Goal: Communication & Community: Answer question/provide support

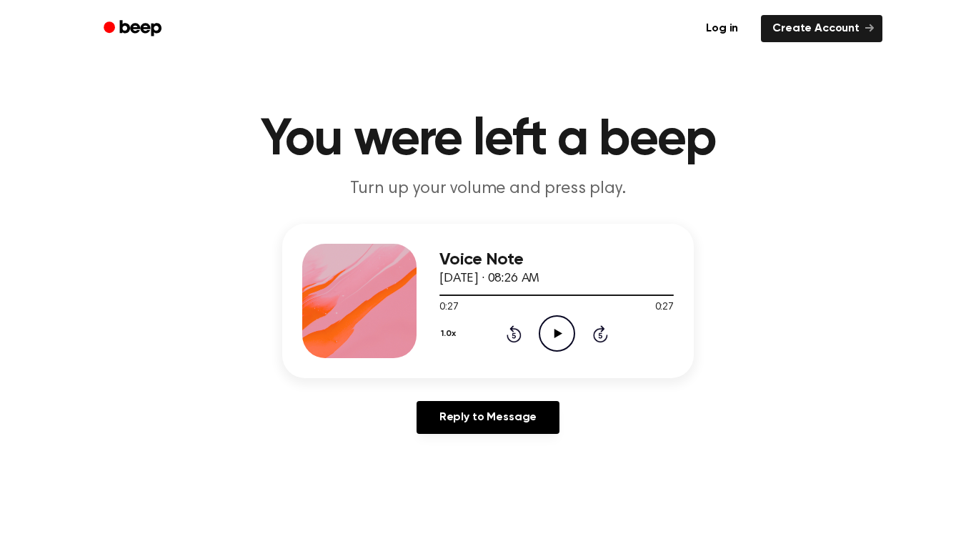
click at [552, 344] on icon "Play Audio" at bounding box center [557, 333] width 36 height 36
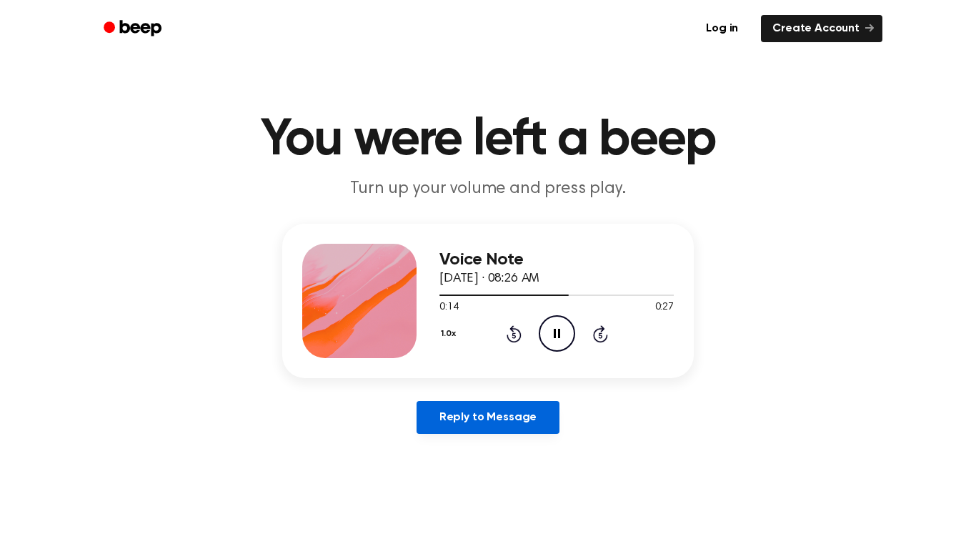
click at [554, 419] on link "Reply to Message" at bounding box center [488, 417] width 143 height 33
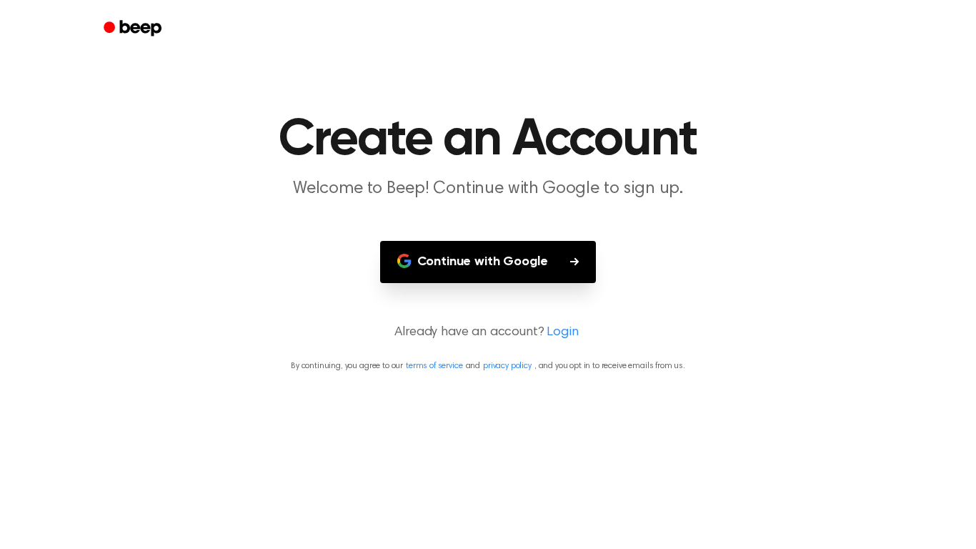
click at [458, 334] on p "Already have an account? Login" at bounding box center [488, 332] width 942 height 19
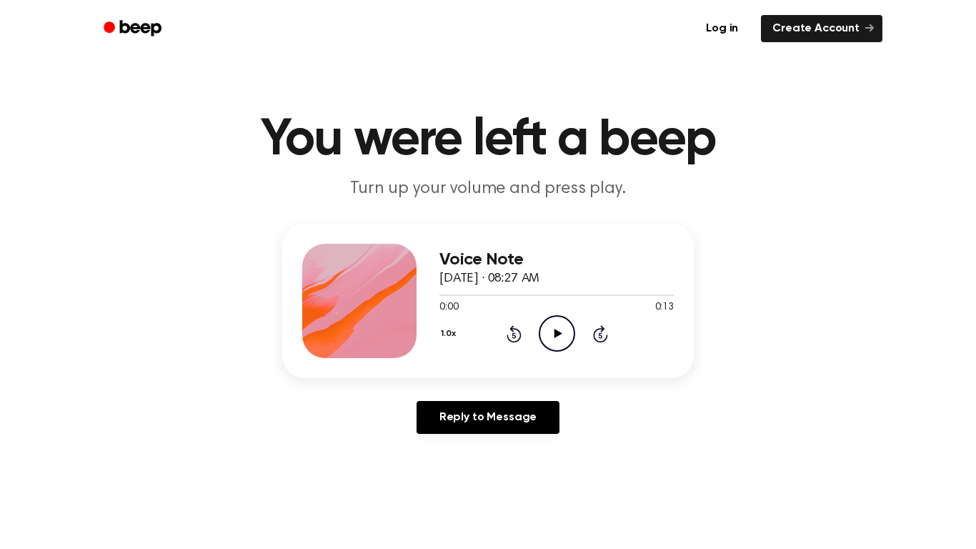
click at [547, 335] on icon "Play Audio" at bounding box center [557, 333] width 36 height 36
click at [561, 331] on icon "Play Audio" at bounding box center [557, 333] width 36 height 36
click at [560, 331] on icon "Pause Audio" at bounding box center [557, 333] width 36 height 36
click at [563, 336] on icon "Play Audio" at bounding box center [557, 333] width 36 height 36
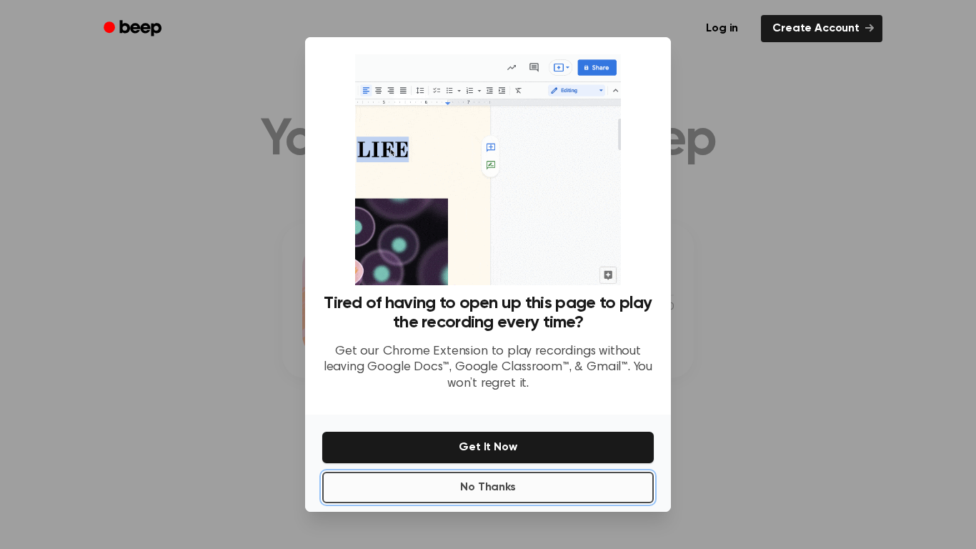
click at [591, 489] on button "No Thanks" at bounding box center [487, 487] width 331 height 31
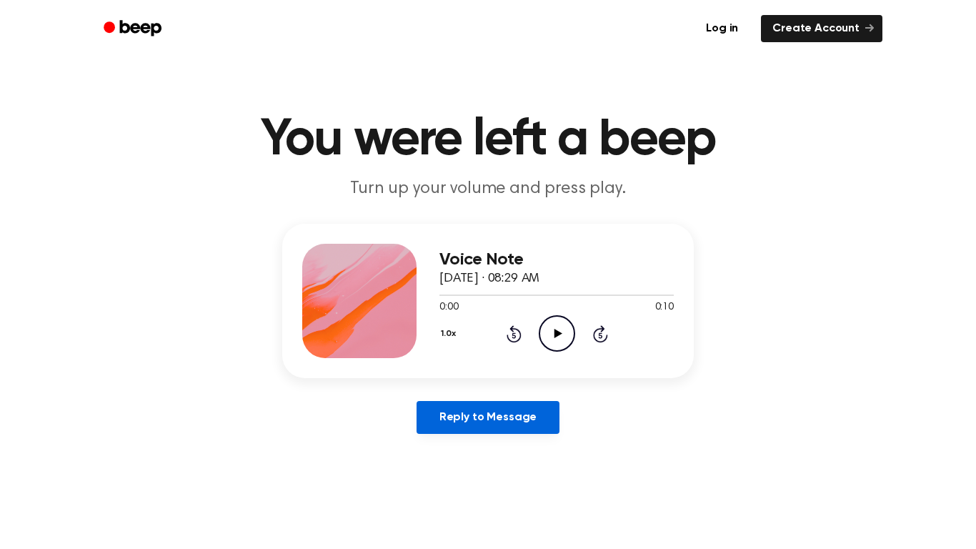
click at [519, 421] on link "Reply to Message" at bounding box center [488, 417] width 143 height 33
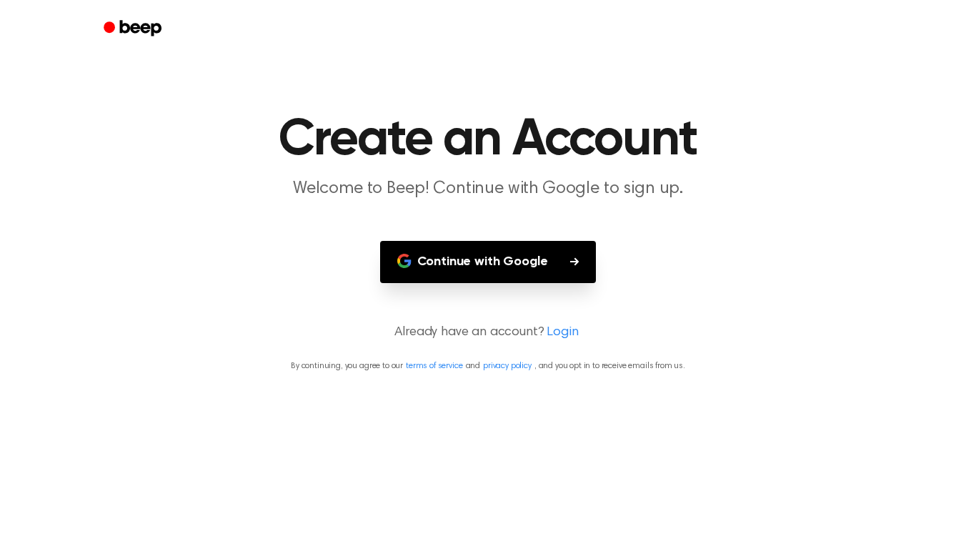
click at [500, 331] on p "Already have an account? Login" at bounding box center [488, 332] width 942 height 19
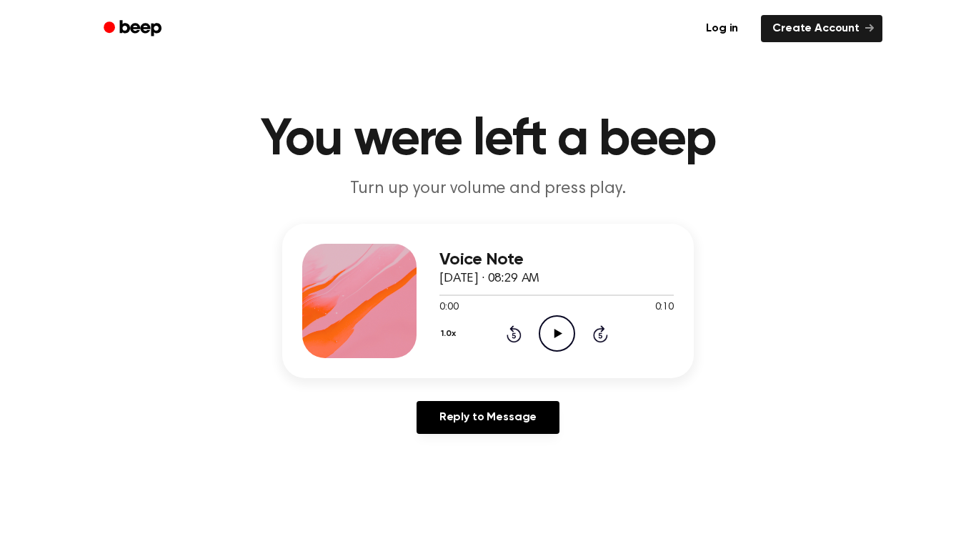
click at [551, 334] on icon "Play Audio" at bounding box center [557, 333] width 36 height 36
click at [552, 326] on icon "Play Audio" at bounding box center [557, 333] width 36 height 36
click at [565, 336] on icon "Play Audio" at bounding box center [557, 333] width 36 height 36
click at [567, 347] on circle at bounding box center [556, 333] width 35 height 35
click at [566, 347] on circle at bounding box center [556, 333] width 35 height 35
